Goal: Information Seeking & Learning: Learn about a topic

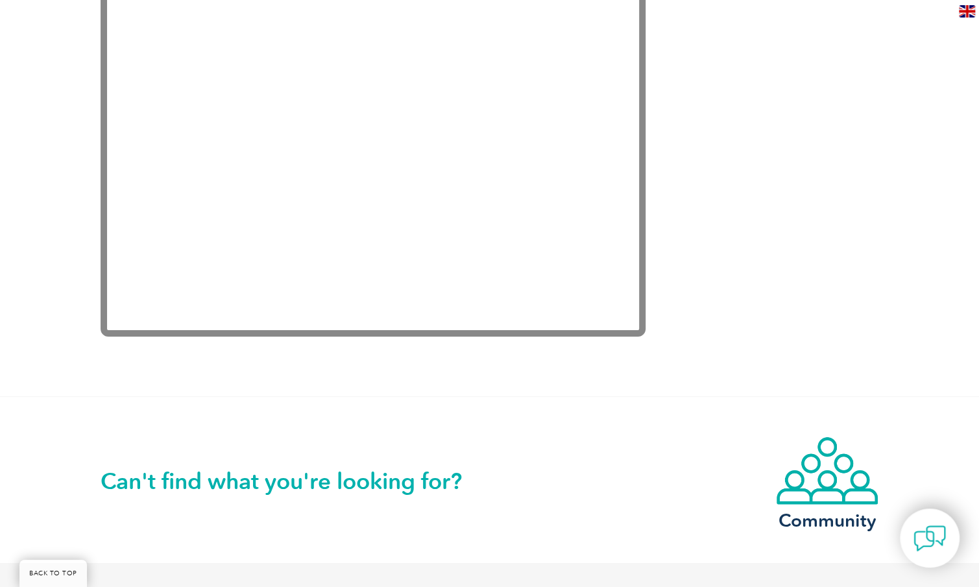
scroll to position [2386, 0]
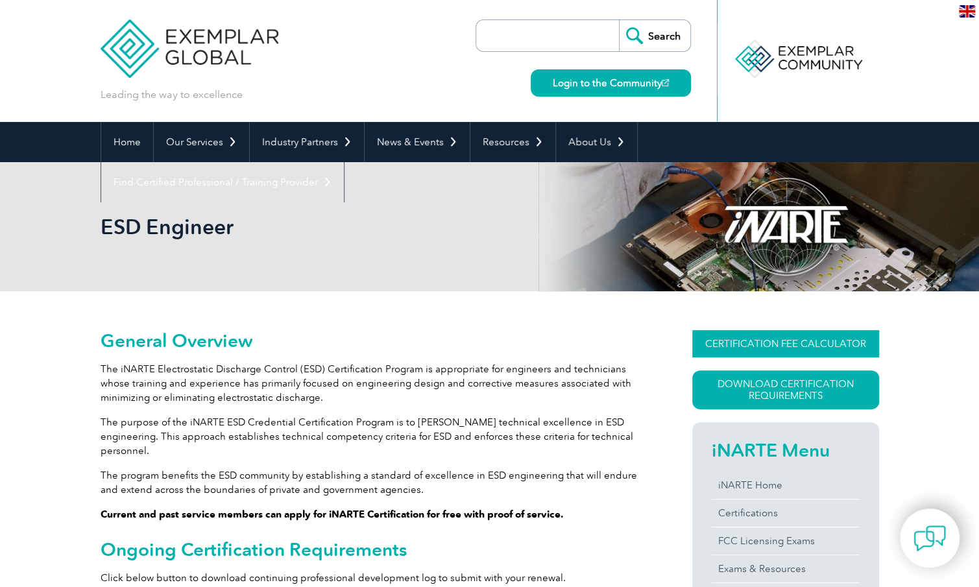
click at [863, 347] on link "CERTIFICATION FEE CALCULATOR" at bounding box center [785, 343] width 187 height 27
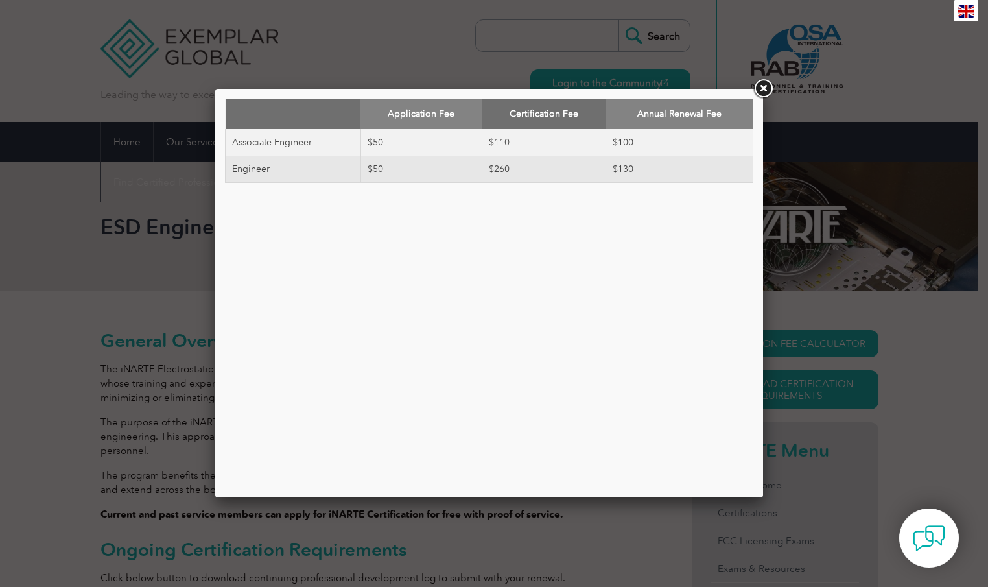
click at [760, 91] on link at bounding box center [763, 88] width 23 height 23
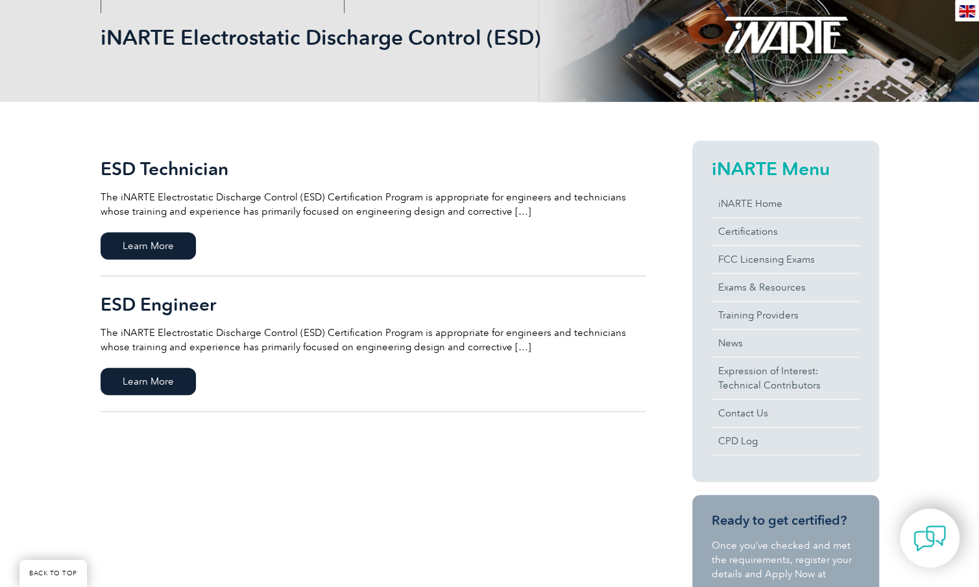
scroll to position [195, 0]
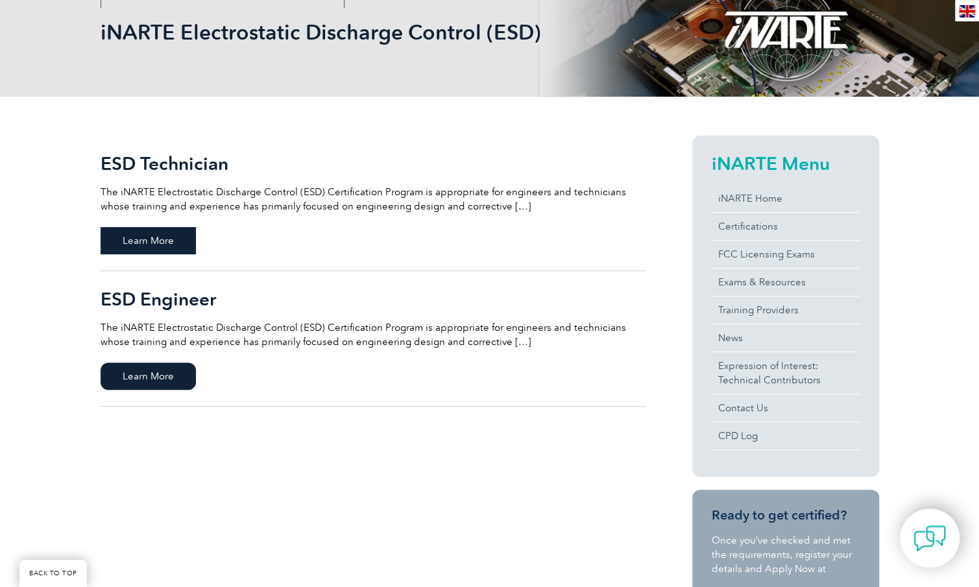
click at [160, 243] on span "Learn More" at bounding box center [148, 240] width 95 height 27
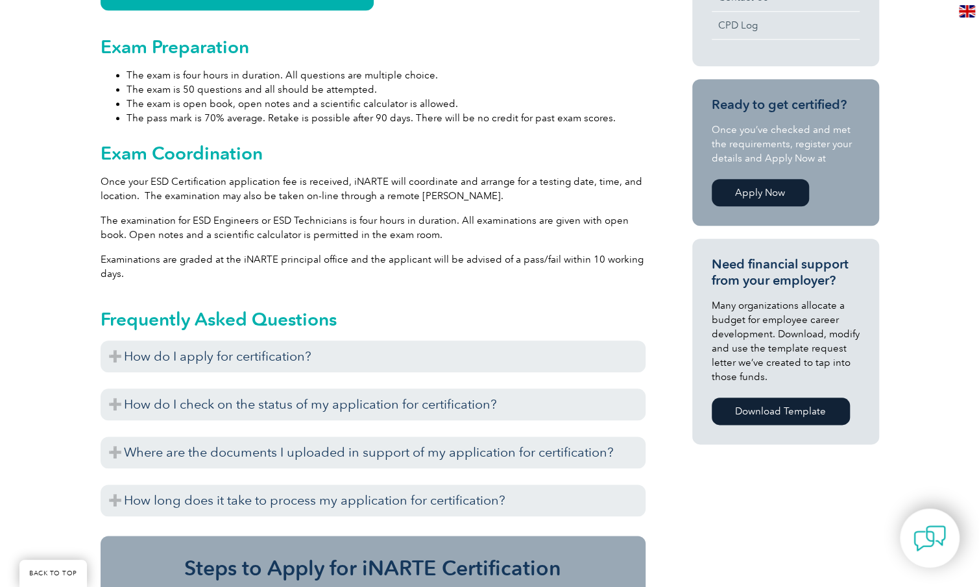
scroll to position [713, 0]
